Goal: Share content

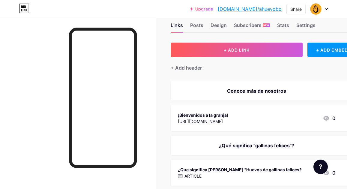
scroll to position [16, 0]
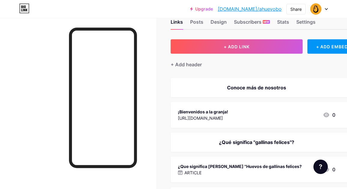
click at [213, 117] on div "[URL][DOMAIN_NAME]" at bounding box center [203, 118] width 50 height 6
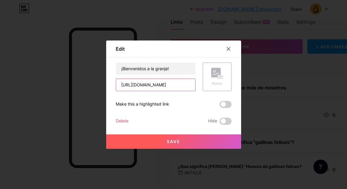
click at [172, 85] on input "[URL][DOMAIN_NAME]" at bounding box center [155, 85] width 79 height 12
paste input "[DOMAIN_NAME][EMAIL_ADDRESS][URL][DOMAIN_NAME]"
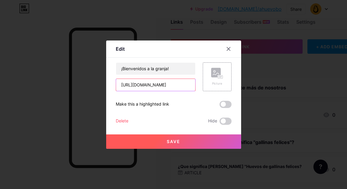
paste input "[DOMAIN_NAME][EMAIL_ADDRESS][URL][DOMAIN_NAME]"
type input "[URL][EMAIL_ADDRESS][DOMAIN_NAME][DOMAIN_NAME]"
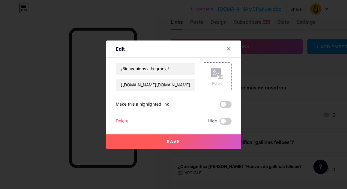
click at [187, 144] on button "Save" at bounding box center [173, 141] width 135 height 14
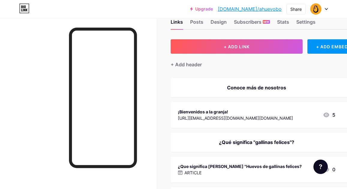
scroll to position [14, 0]
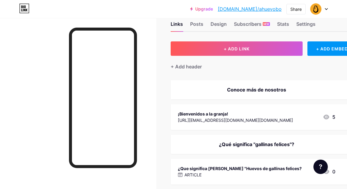
click at [306, 10] on div "Upgrade [DOMAIN_NAME]/ahuevo... [DOMAIN_NAME]/ahuevobo Share Switch accounts A'…" at bounding box center [259, 9] width 138 height 11
click at [300, 10] on div "Share" at bounding box center [295, 9] width 11 height 6
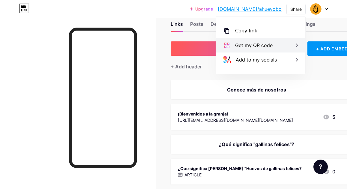
click at [271, 46] on div "Get my QR code" at bounding box center [253, 45] width 37 height 7
